Goal: Find specific page/section

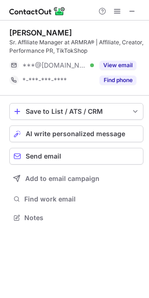
scroll to position [211, 149]
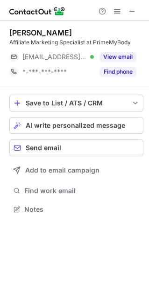
scroll to position [203, 149]
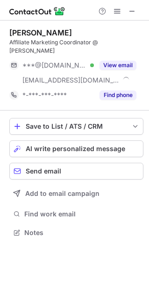
scroll to position [217, 149]
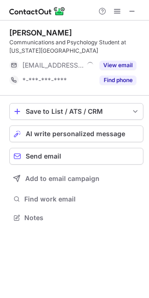
scroll to position [211, 149]
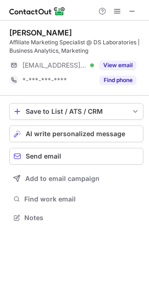
scroll to position [211, 149]
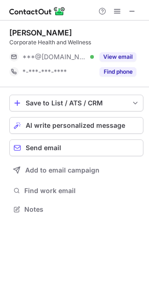
scroll to position [203, 149]
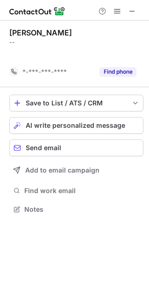
scroll to position [188, 149]
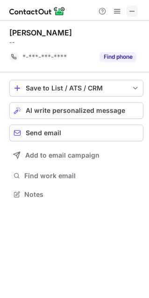
click at [130, 9] on span at bounding box center [131, 10] width 7 height 7
